Goal: Transaction & Acquisition: Purchase product/service

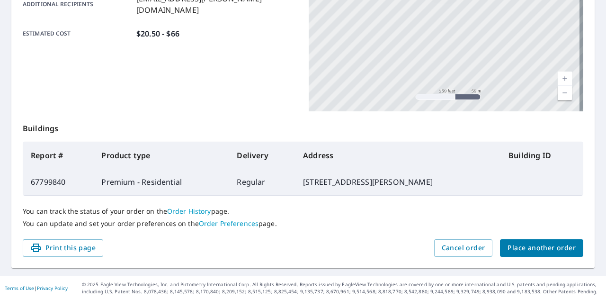
click at [550, 263] on div "Order details Product type Premium - Residential Delivery method Regular Delive…" at bounding box center [302, 53] width 583 height 430
click at [541, 255] on button "Place another order" at bounding box center [541, 248] width 83 height 18
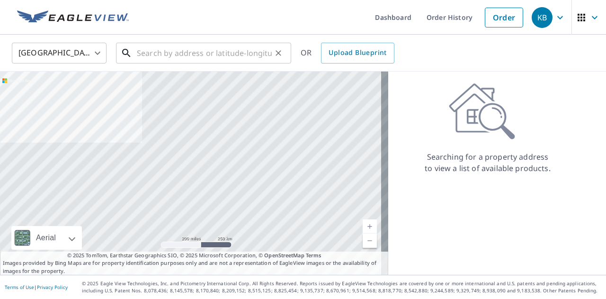
click at [194, 53] on input "text" at bounding box center [204, 53] width 135 height 27
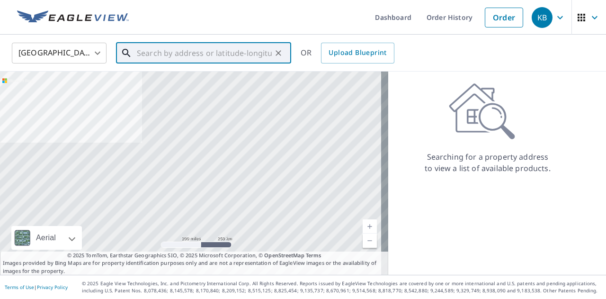
paste input "[STREET_ADDRESS]?"
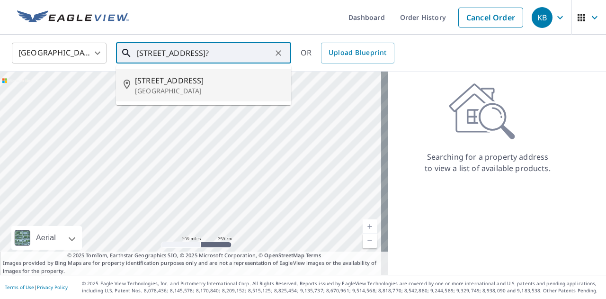
click at [189, 89] on p "[GEOGRAPHIC_DATA]" at bounding box center [209, 90] width 149 height 9
type input "[STREET_ADDRESS]"
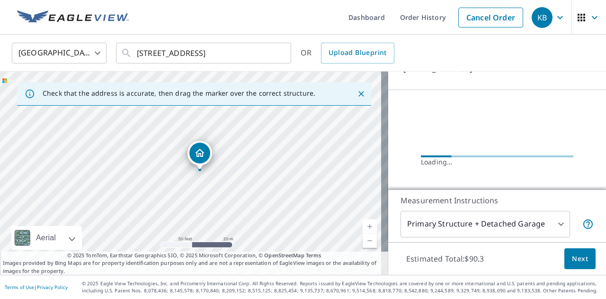
scroll to position [79, 0]
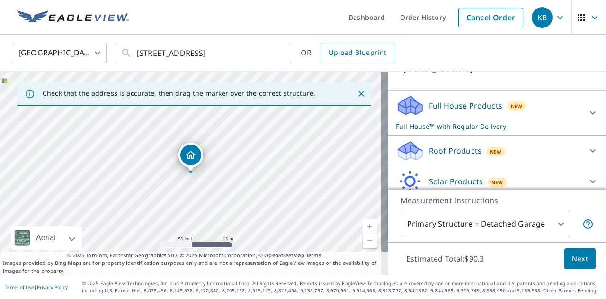
click at [438, 155] on div "Roof Products New" at bounding box center [489, 151] width 186 height 22
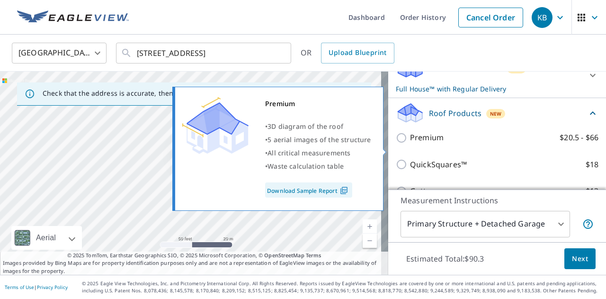
click at [417, 143] on p "Premium" at bounding box center [427, 138] width 34 height 12
click at [410, 143] on input "Premium $20.5 - $66" at bounding box center [403, 137] width 14 height 11
checkbox input "true"
checkbox input "false"
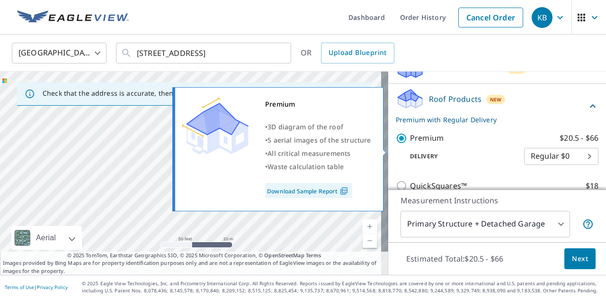
scroll to position [116, 0]
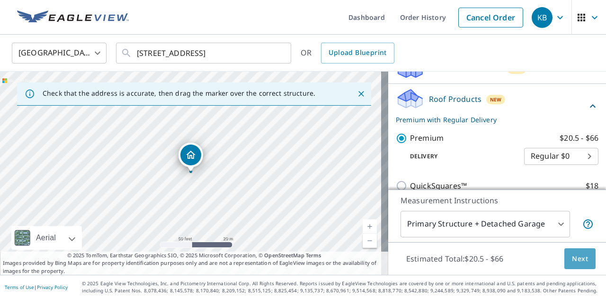
click at [572, 258] on span "Next" at bounding box center [580, 259] width 16 height 12
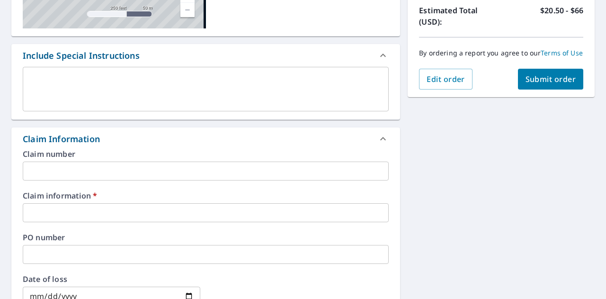
scroll to position [217, 0]
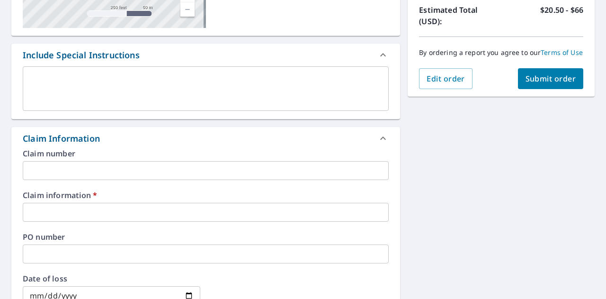
click at [86, 208] on input "text" at bounding box center [206, 212] width 366 height 19
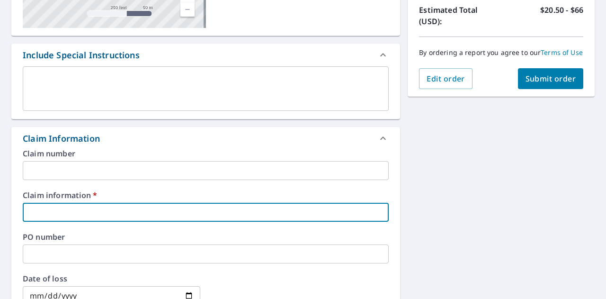
type input "4"
checkbox input "true"
type input "45"
checkbox input "true"
type input "455"
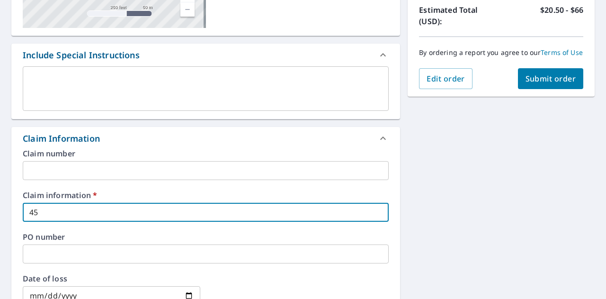
checkbox input "true"
type input "45"
checkbox input "true"
type input "456"
checkbox input "true"
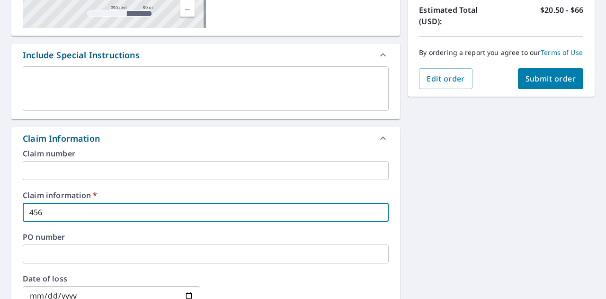
type input "4564"
checkbox input "true"
type input "45642"
checkbox input "true"
type input "456428"
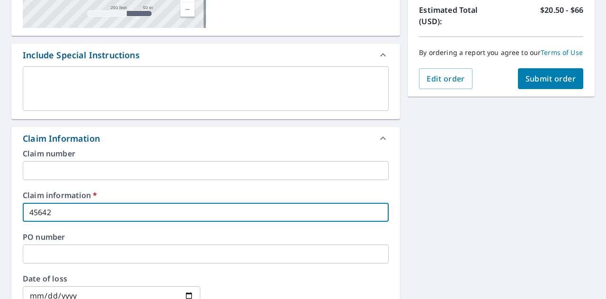
checkbox input "true"
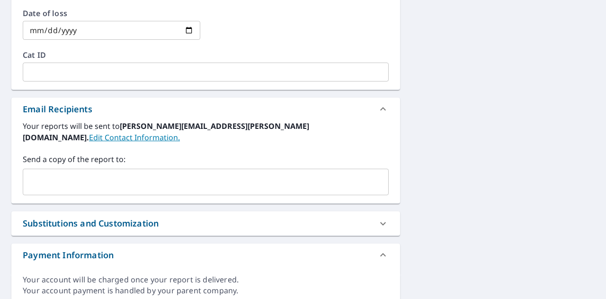
scroll to position [483, 0]
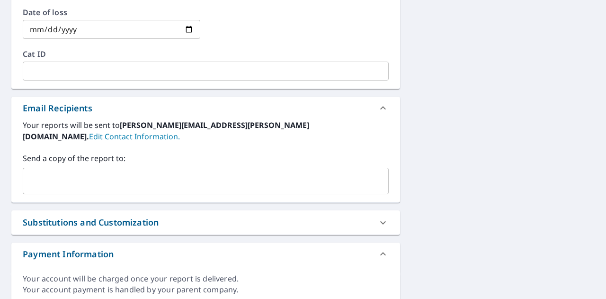
type input "456428"
click at [67, 172] on input "text" at bounding box center [198, 181] width 343 height 18
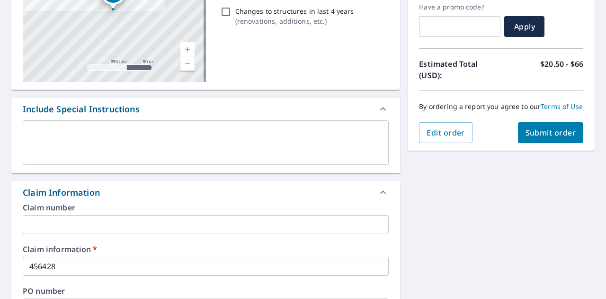
scroll to position [161, 0]
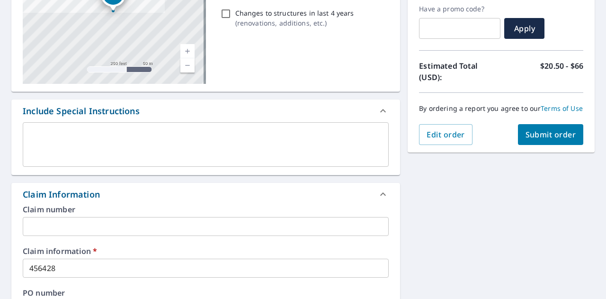
type input "[EMAIL_ADDRESS][PERSON_NAME][DOMAIN_NAME]"
click at [543, 140] on span "Submit order" at bounding box center [550, 134] width 51 height 10
checkbox input "true"
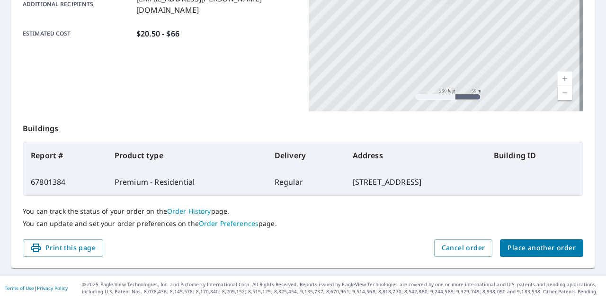
scroll to position [258, 0]
